Goal: Task Accomplishment & Management: Complete application form

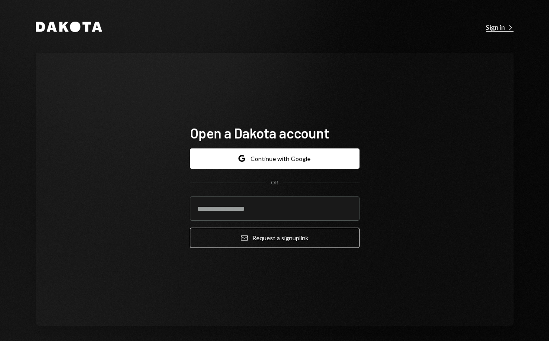
click at [498, 31] on div "Sign in Right Caret" at bounding box center [500, 27] width 28 height 9
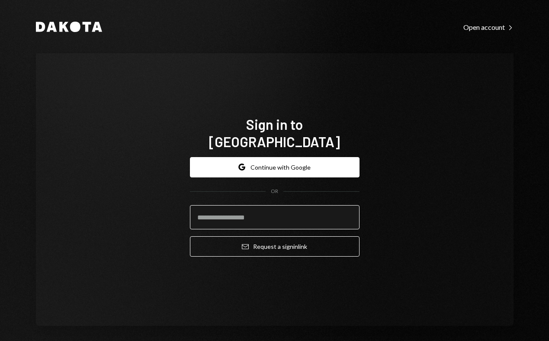
click at [295, 216] on input "email" at bounding box center [275, 217] width 170 height 24
type input "**********"
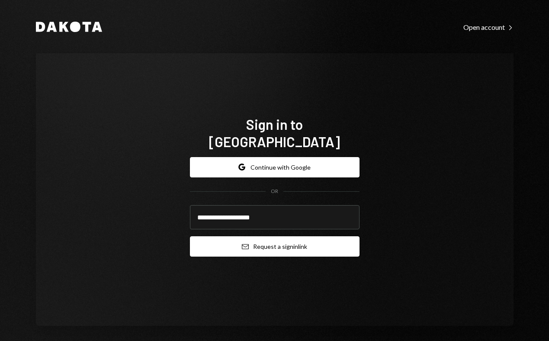
click at [277, 241] on button "Email Request a sign in link" at bounding box center [275, 246] width 170 height 20
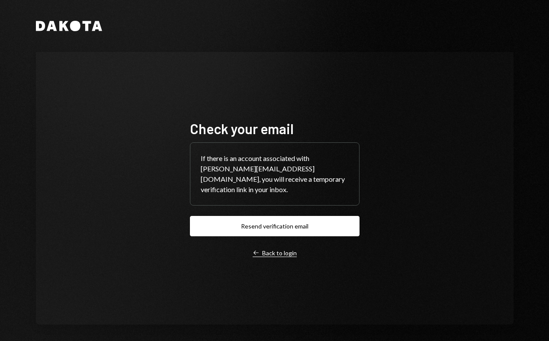
click at [283, 249] on div "Left Arrow Back to login" at bounding box center [275, 253] width 44 height 8
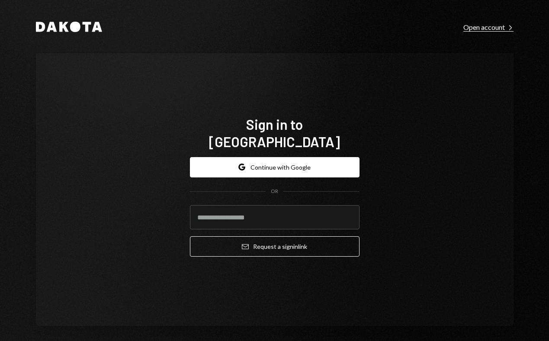
click at [486, 26] on div "Open account Right Caret" at bounding box center [488, 27] width 50 height 9
